Goal: Participate in discussion: Engage in conversation with other users on a specific topic

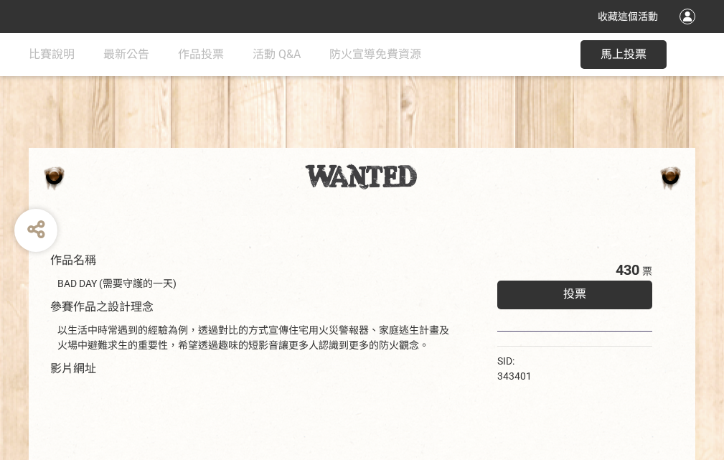
click at [690, 30] on div "收藏這個活動" at bounding box center [362, 16] width 724 height 33
click at [448, 141] on div "作品名稱 BAD DAY (需要守護的一天) 參賽作品之設計理念 以生活中時常遇到的經驗為例，透過對比的方式宣傳住宅用火災警報器、家庭逃生計畫及火場中避難求生…" at bounding box center [362, 334] width 724 height 603
click at [571, 291] on span "投票" at bounding box center [574, 294] width 23 height 14
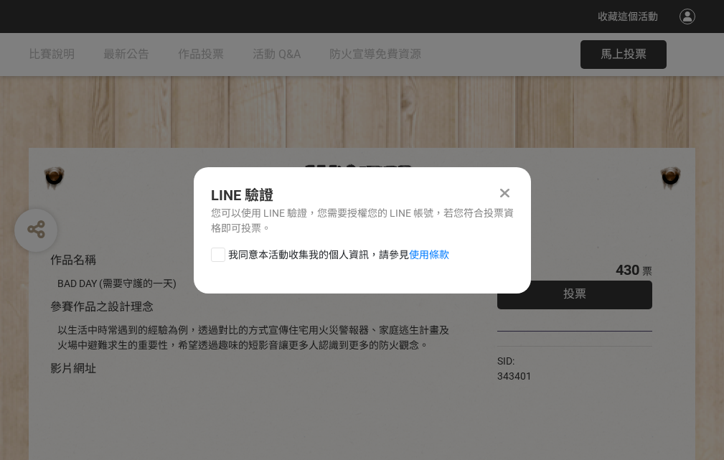
click at [217, 252] on div at bounding box center [218, 255] width 14 height 14
checkbox input "true"
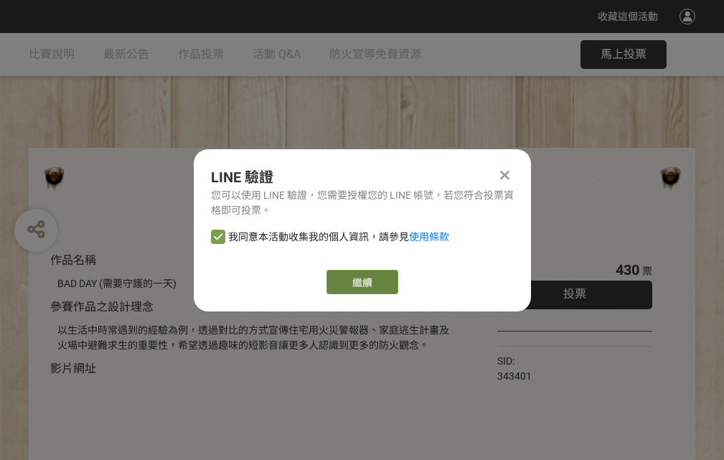
click at [361, 282] on link "繼續" at bounding box center [362, 282] width 72 height 24
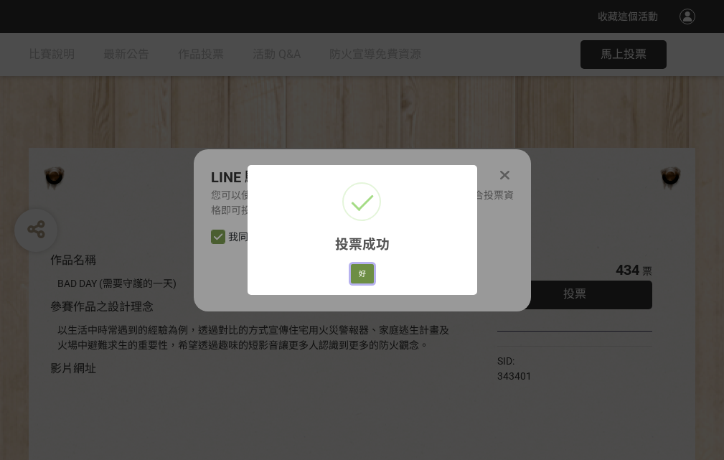
click at [358, 271] on button "好" at bounding box center [362, 274] width 23 height 20
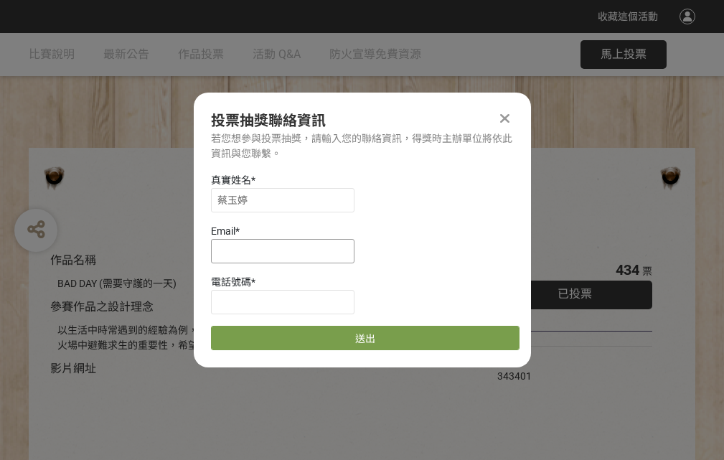
click at [287, 250] on input at bounding box center [283, 251] width 144 height 24
type input "[EMAIL_ADDRESS][DOMAIN_NAME]"
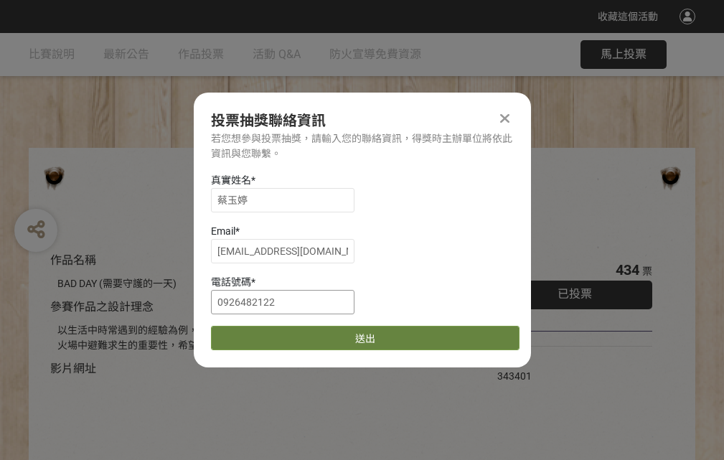
type input "0926482122"
click at [252, 333] on button "送出" at bounding box center [365, 338] width 309 height 24
